Goal: Task Accomplishment & Management: Complete application form

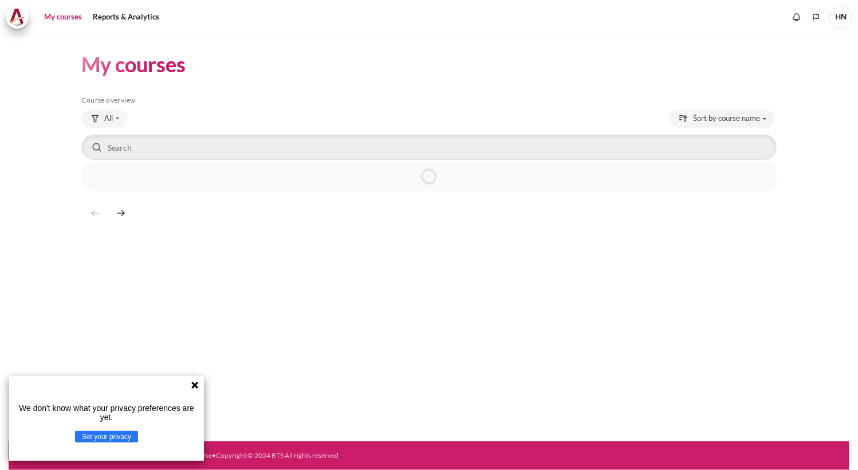
drag, startPoint x: 195, startPoint y: 386, endPoint x: 431, endPoint y: 295, distance: 252.9
click at [195, 388] on icon at bounding box center [194, 384] width 9 height 9
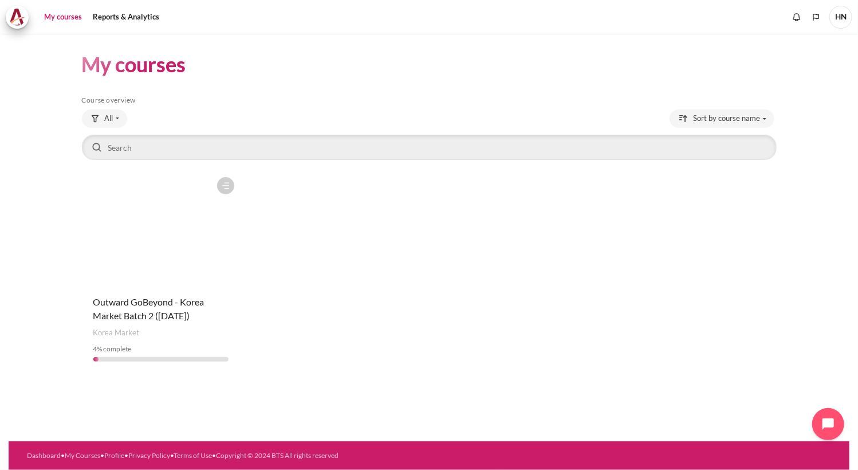
click at [176, 271] on figure "Content" at bounding box center [161, 228] width 158 height 115
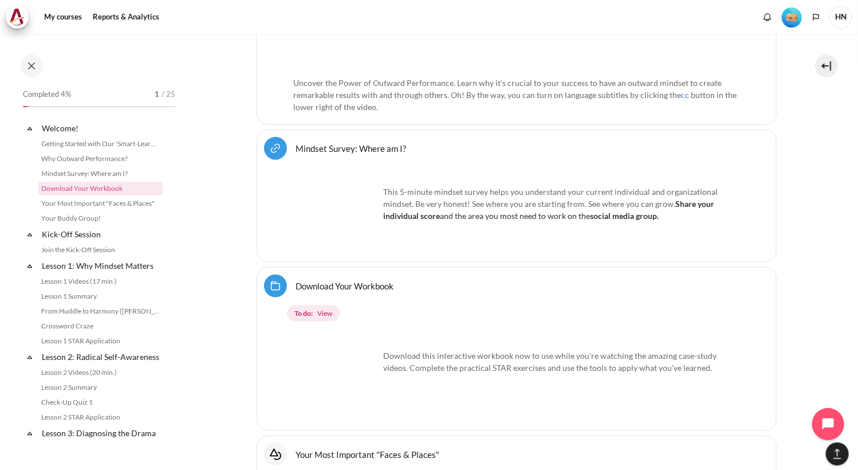
scroll to position [719, 0]
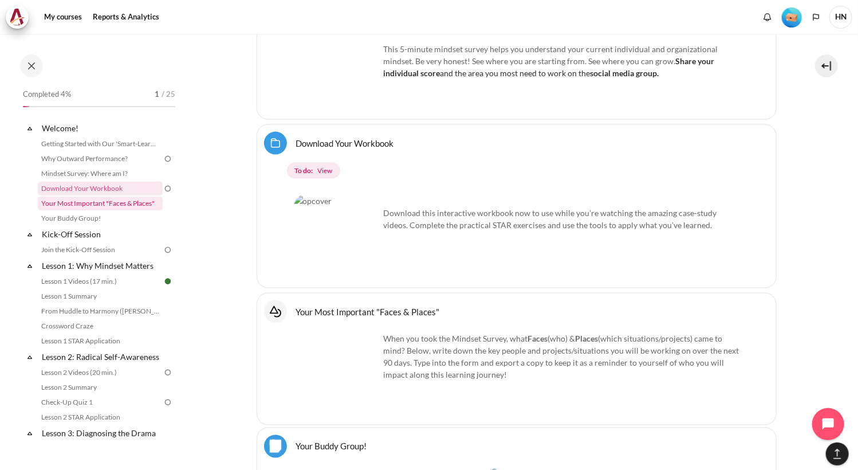
click at [105, 204] on link "Your Most Important "Faces & Places"" at bounding box center [100, 203] width 125 height 14
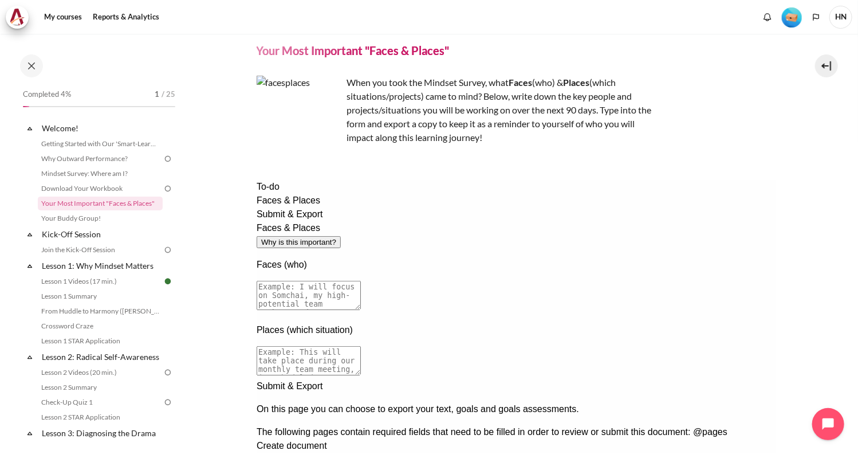
scroll to position [57, 0]
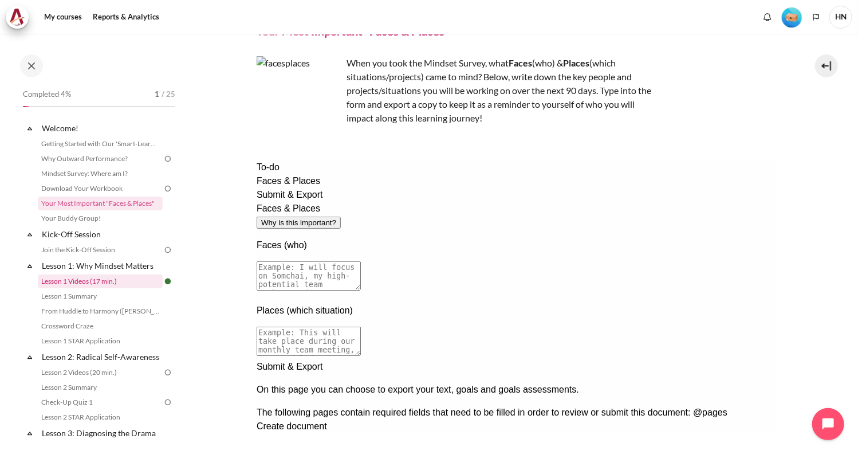
click at [86, 283] on link "Lesson 1 Videos (17 min.)" at bounding box center [100, 281] width 125 height 14
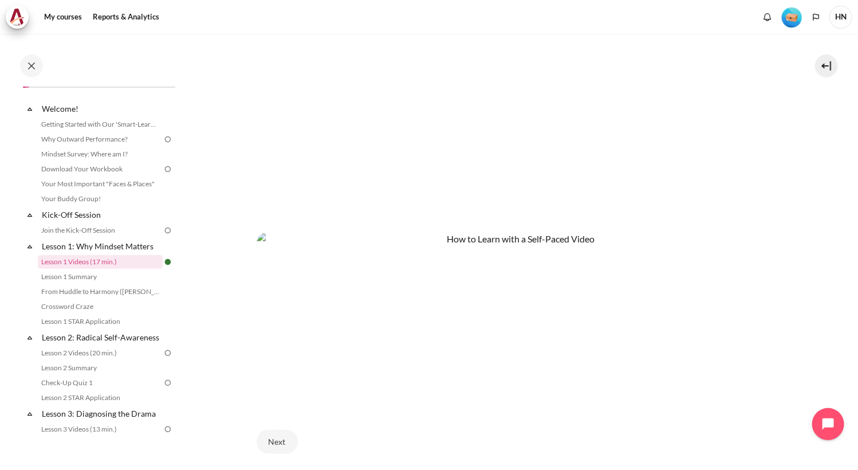
scroll to position [281, 0]
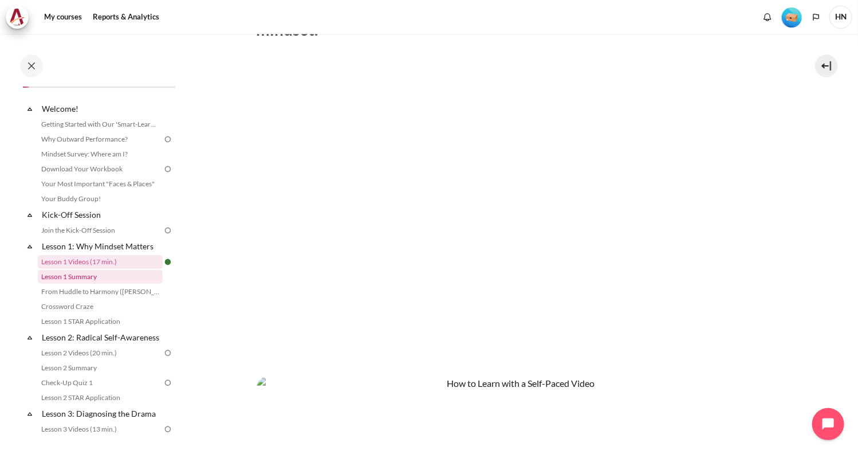
click at [73, 278] on link "Lesson 1 Summary" at bounding box center [100, 277] width 125 height 14
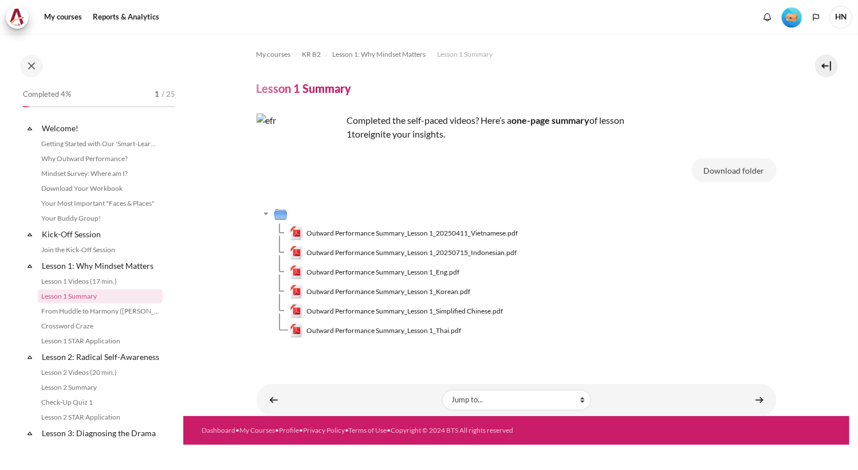
scroll to position [34, 0]
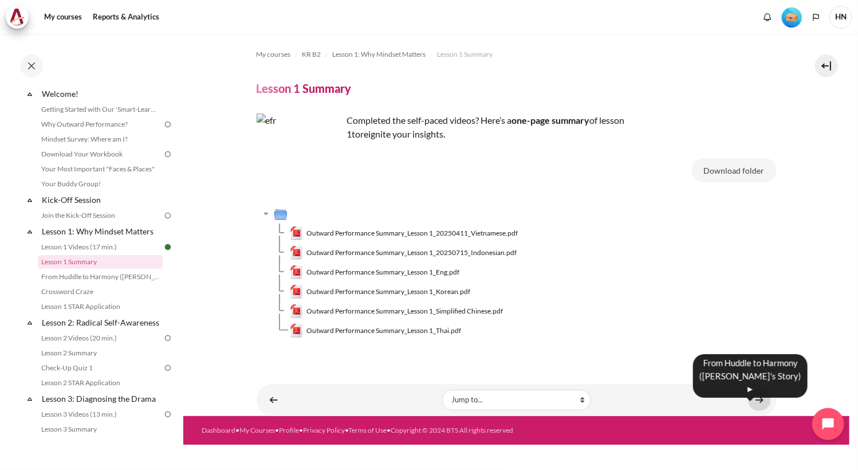
click at [764, 404] on link "Content" at bounding box center [759, 399] width 23 height 22
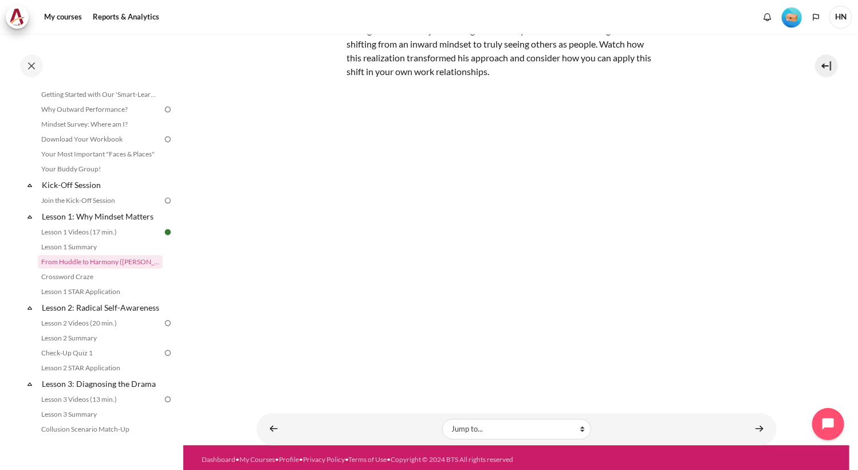
scroll to position [104, 0]
click at [757, 430] on link "Content" at bounding box center [759, 428] width 23 height 22
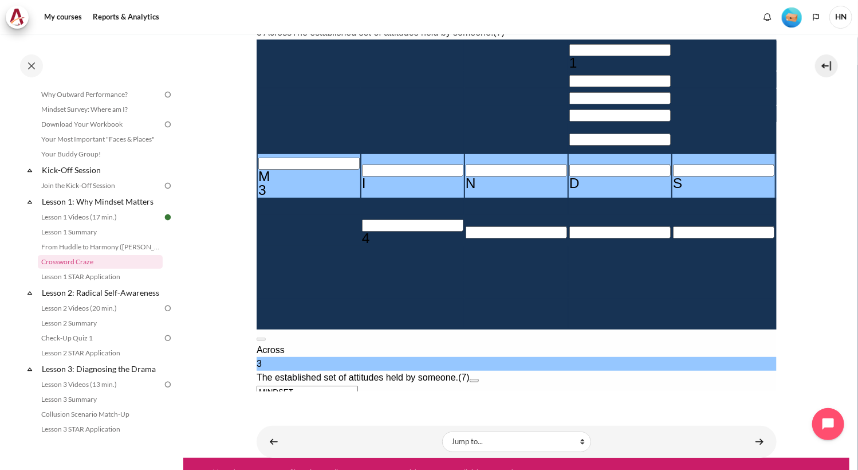
scroll to position [277, 0]
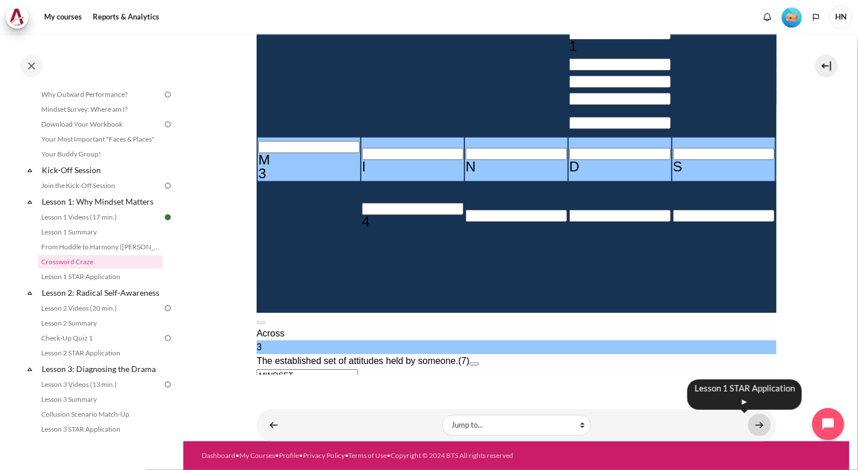
click at [755, 421] on link "Content" at bounding box center [759, 424] width 23 height 22
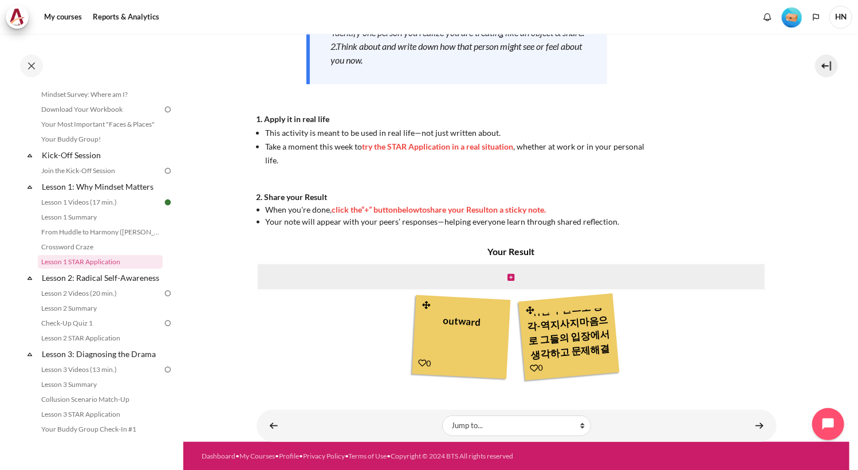
scroll to position [239, 0]
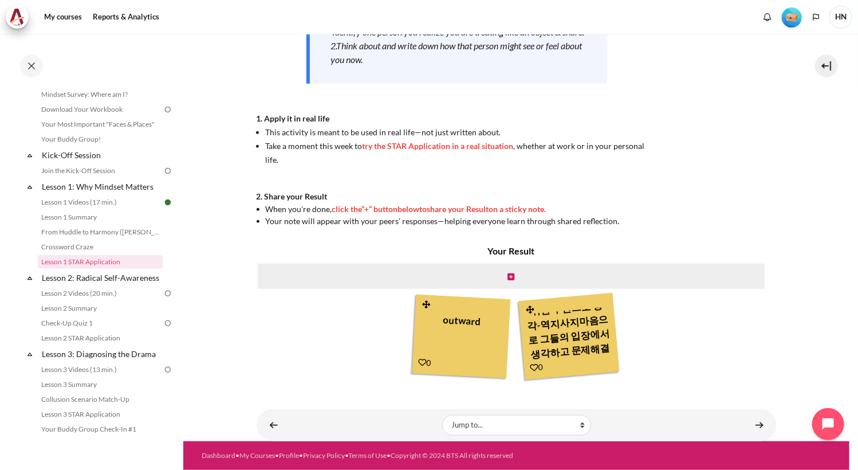
click at [423, 304] on icon "Content" at bounding box center [426, 304] width 10 height 9
click at [509, 277] on icon "Content" at bounding box center [510, 277] width 7 height 8
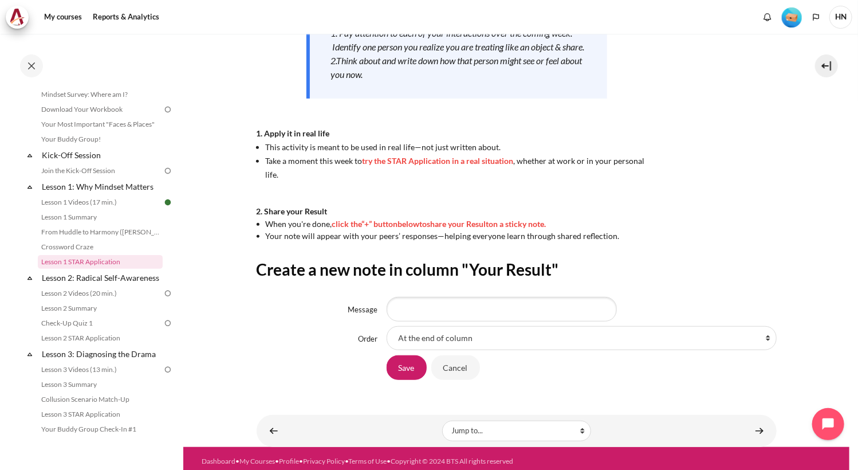
scroll to position [231, 0]
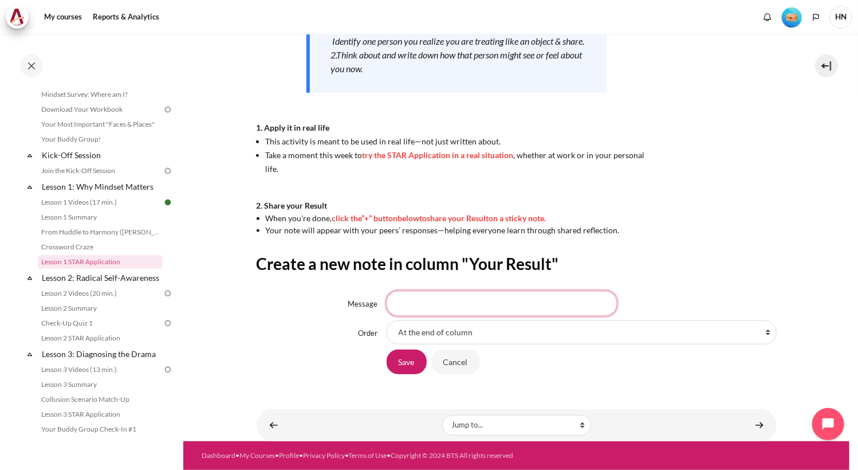
click at [531, 298] on input "Message" at bounding box center [502, 303] width 230 height 24
type input "d"
type input "영업부는 [GEOGRAPHIC_DATA] 향해간다"
click at [657, 329] on select "At the end of column First place in column After 'outward' After '영업사원을 매출목표달성을…" at bounding box center [582, 332] width 390 height 24
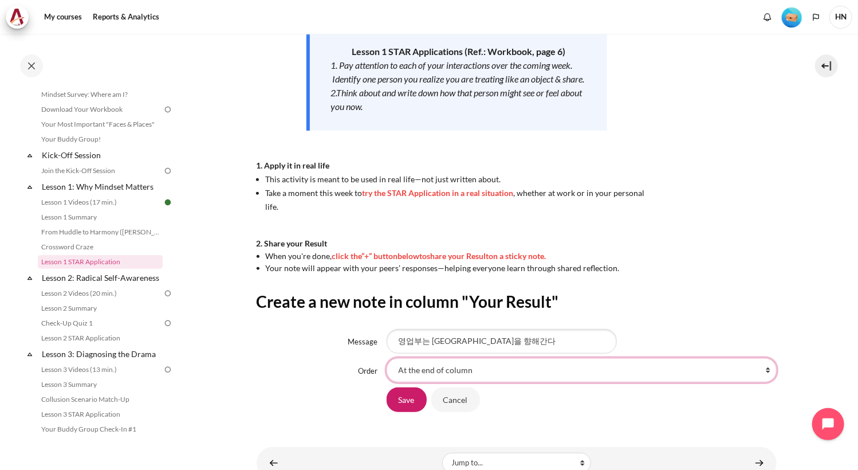
scroll to position [174, 0]
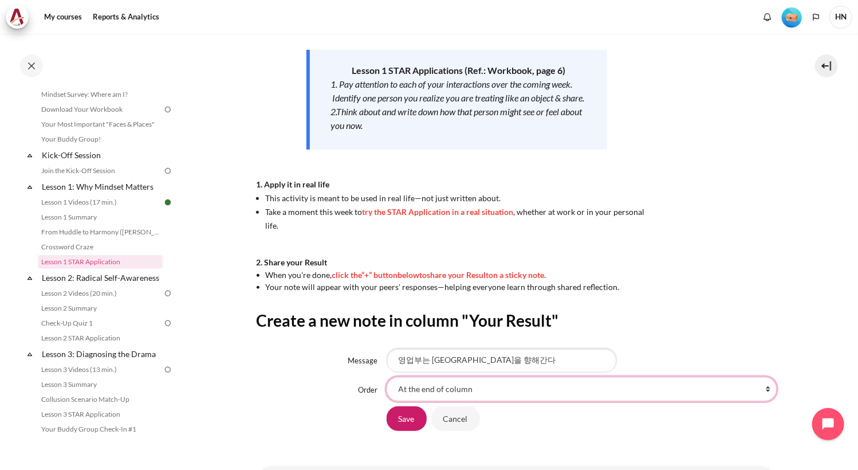
click at [586, 398] on select "At the end of column First place in column After 'outward' After '영업사원을 매출목표달성을…" at bounding box center [582, 389] width 390 height 24
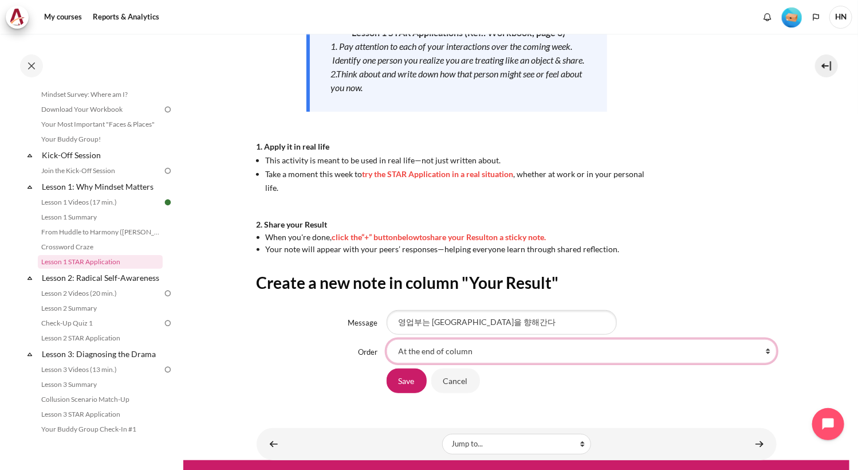
scroll to position [231, 0]
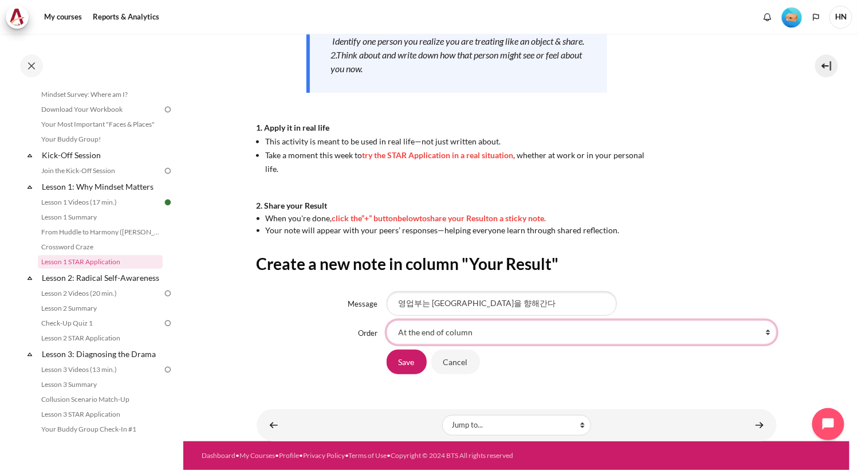
click at [601, 339] on select "At the end of column First place in column After 'outward' After '영업사원을 매출목표달성을…" at bounding box center [582, 332] width 390 height 24
click at [501, 330] on select "At the end of column First place in column After 'outward' After '영업사원을 매출목표달성을…" at bounding box center [582, 332] width 390 height 24
click at [569, 335] on select "At the end of column First place in column After 'outward' After '영업사원을 매출목표달성을…" at bounding box center [582, 332] width 390 height 24
click at [387, 320] on select "At the end of column First place in column After 'outward' After '영업사원을 매출목표달성을…" at bounding box center [582, 332] width 390 height 24
click at [505, 327] on select "At the end of column First place in column After 'outward' After '영업사원을 매출목표달성을…" at bounding box center [582, 332] width 390 height 24
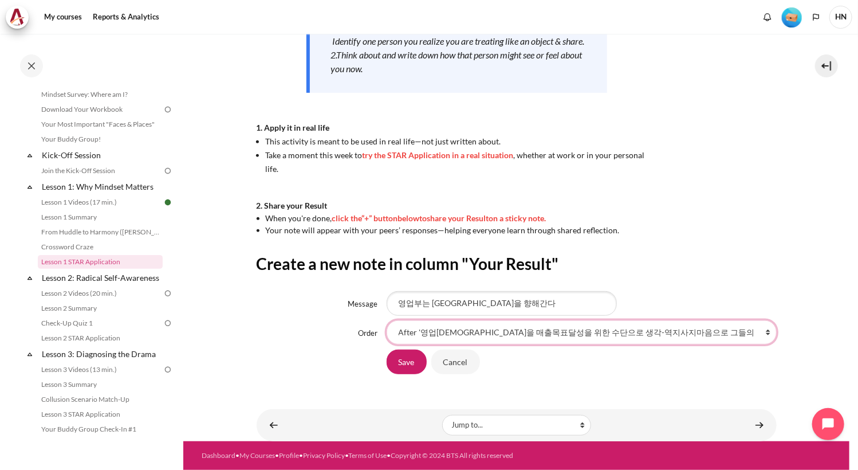
click at [387, 320] on select "At the end of column First place in column After 'outward' After '영업사원을 매출목표달성을…" at bounding box center [582, 332] width 390 height 24
click at [621, 333] on select "At the end of column First place in column After 'outward' After '영업사원을 매출목표달성을…" at bounding box center [582, 332] width 390 height 24
click at [762, 336] on select "At the end of column First place in column After 'outward' After '영업사원을 매출목표달성을…" at bounding box center [582, 332] width 390 height 24
click at [762, 333] on select "At the end of column First place in column After 'outward' After '영업사원을 매출목표달성을…" at bounding box center [582, 332] width 390 height 24
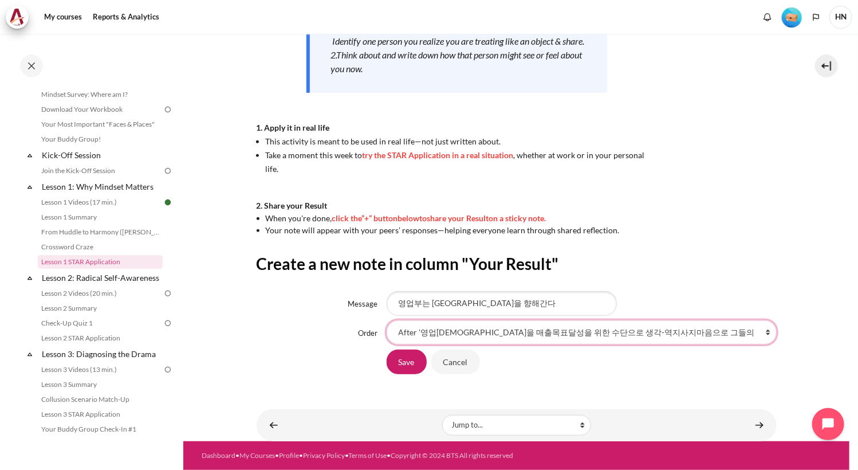
click at [762, 333] on select "At the end of column First place in column After 'outward' After '영업사원을 매출목표달성을…" at bounding box center [582, 332] width 390 height 24
click at [760, 327] on select "At the end of column First place in column After 'outward' After '영업사원을 매출목표달성을…" at bounding box center [582, 332] width 390 height 24
click at [760, 330] on select "At the end of column First place in column After 'outward' After '영업사원을 매출목표달성을…" at bounding box center [582, 332] width 390 height 24
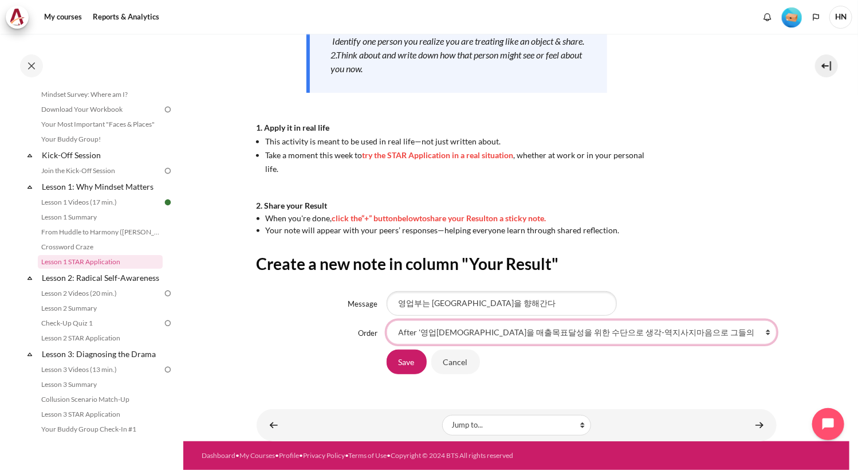
click at [684, 332] on select "At the end of column First place in column After 'outward' After '영업사원을 매출목표달성을…" at bounding box center [582, 332] width 390 height 24
click at [473, 330] on select "At the end of column First place in column After 'outward' After '영업사원을 매출목표달성을…" at bounding box center [582, 332] width 390 height 24
select select "2"
click at [387, 320] on select "At the end of column First place in column After 'outward' After '영업사원을 매출목표달성을…" at bounding box center [582, 332] width 390 height 24
click at [475, 332] on select "At the end of column First place in column After 'outward' After '영업사원을 매출목표달성을…" at bounding box center [582, 332] width 390 height 24
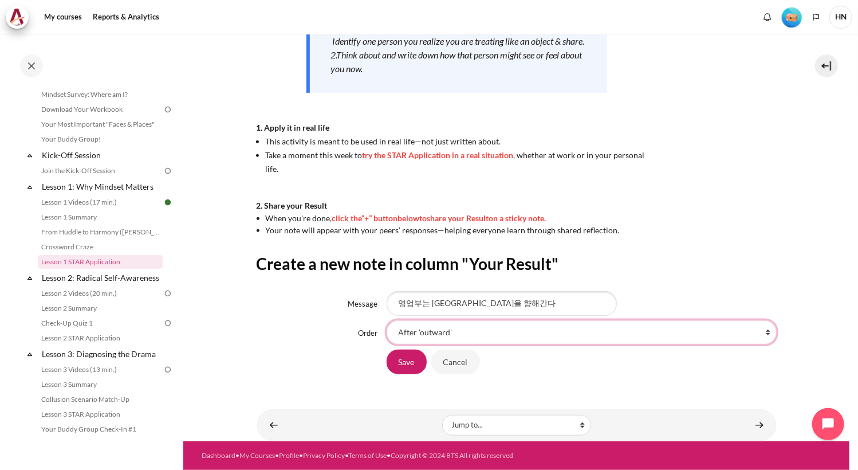
click at [477, 329] on select "At the end of column First place in column After 'outward' After '영업사원을 매출목표달성을…" at bounding box center [582, 332] width 390 height 24
click at [451, 329] on select "At the end of column First place in column After 'outward' After '영업사원을 매출목표달성을…" at bounding box center [582, 332] width 390 height 24
click at [454, 329] on select "At the end of column First place in column After 'outward' After '영업사원을 매출목표달성을…" at bounding box center [582, 332] width 390 height 24
click at [404, 359] on input "Save" at bounding box center [407, 361] width 40 height 24
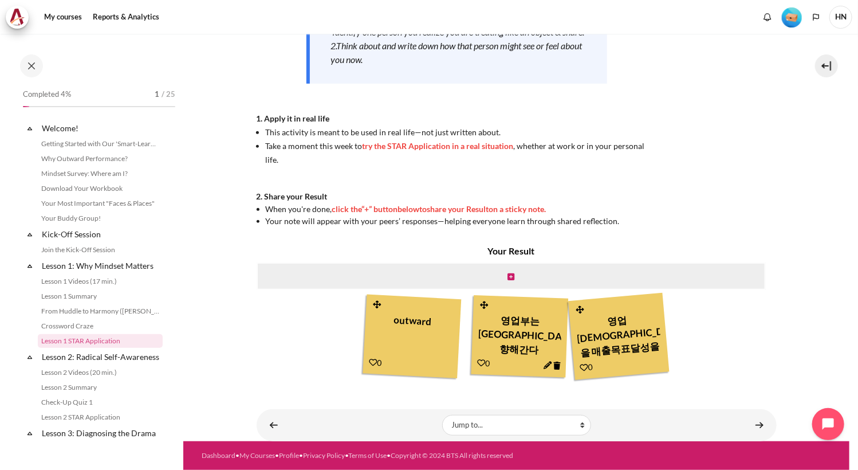
scroll to position [79, 0]
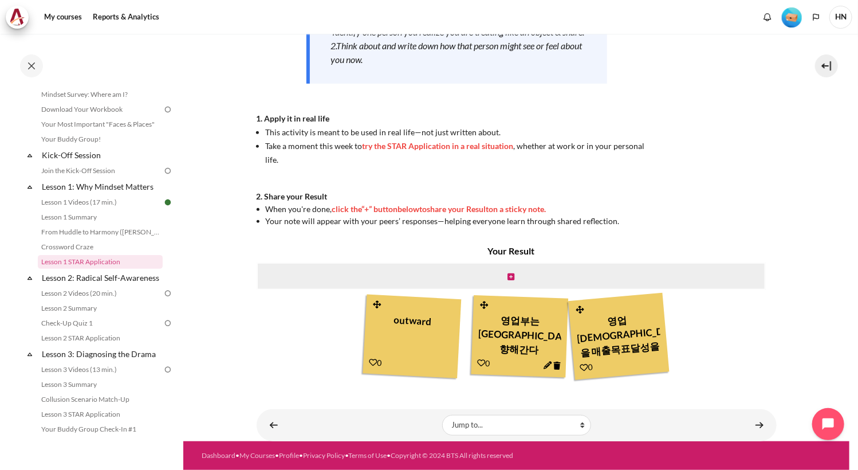
click at [543, 365] on icon "Content" at bounding box center [547, 365] width 8 height 8
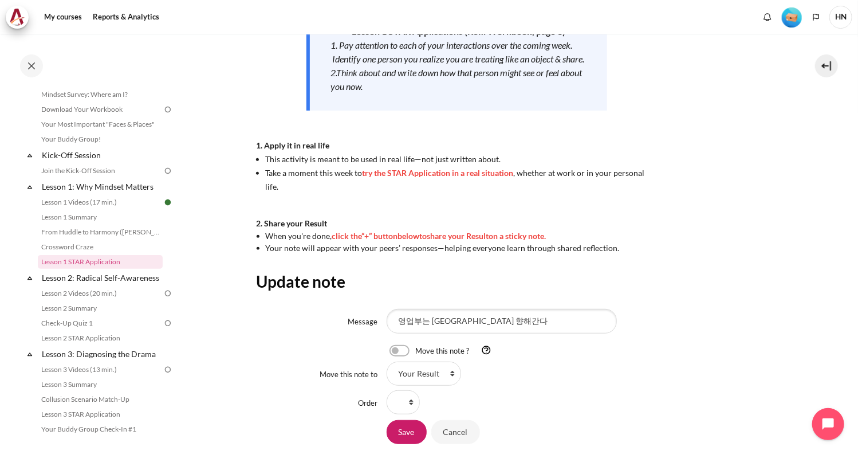
scroll to position [283, 0]
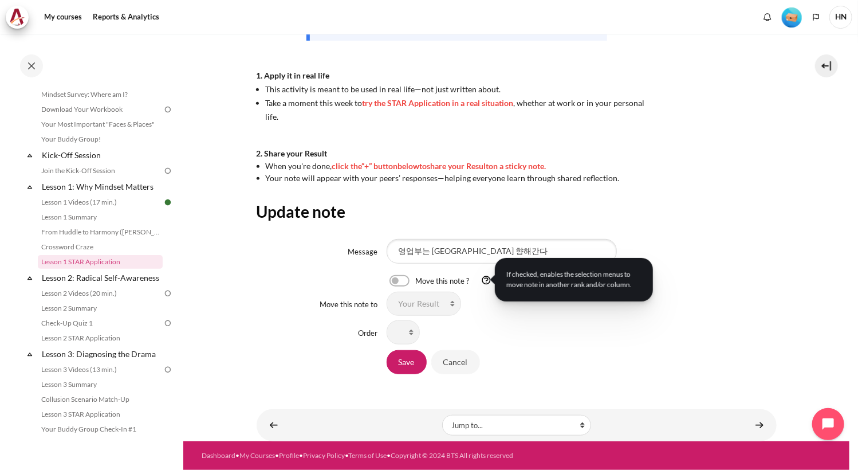
click at [481, 278] on img "Help" at bounding box center [486, 280] width 10 height 10
click at [502, 343] on div "Content" at bounding box center [582, 332] width 390 height 24
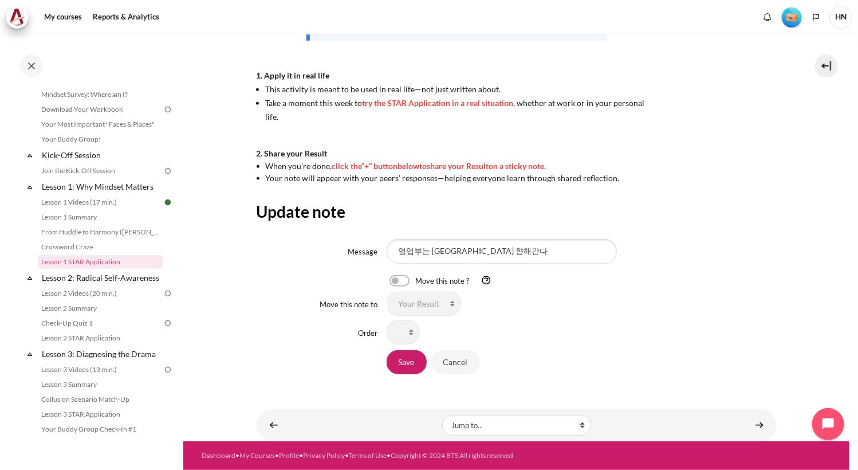
click at [414, 279] on label "Content" at bounding box center [415, 281] width 2 height 12
click at [409, 279] on input "Content" at bounding box center [419, 281] width 20 height 11
checkbox input "true"
click at [431, 308] on select "Your Result" at bounding box center [424, 303] width 74 height 24
click at [416, 299] on select "Your Result" at bounding box center [424, 303] width 74 height 24
